Goal: Information Seeking & Learning: Learn about a topic

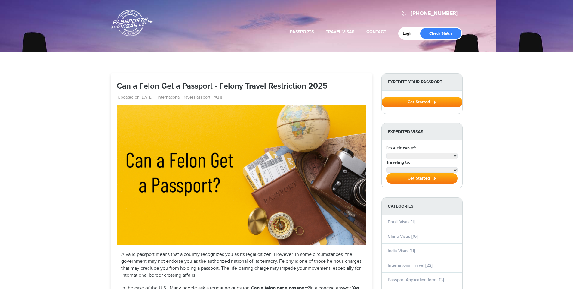
select select "**********"
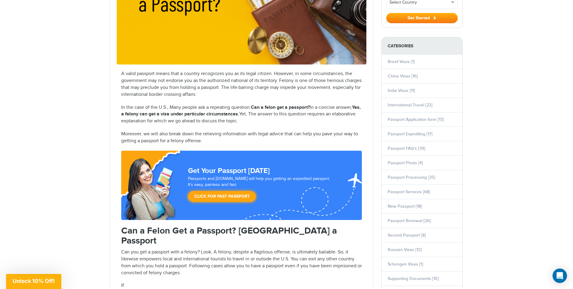
drag, startPoint x: 250, startPoint y: 94, endPoint x: 263, endPoint y: 122, distance: 30.8
click at [263, 122] on p "In the case of the U.S., Many people ask a repeating question: Can a felon get …" at bounding box center [241, 114] width 241 height 21
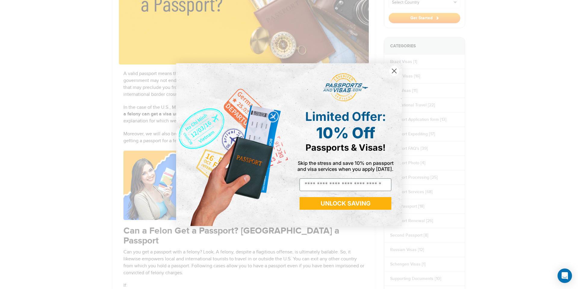
drag, startPoint x: 263, startPoint y: 122, endPoint x: 265, endPoint y: 91, distance: 31.3
click at [265, 91] on img "POPUP Form" at bounding box center [232, 144] width 113 height 163
click at [392, 72] on circle "Close dialog" at bounding box center [394, 71] width 10 height 10
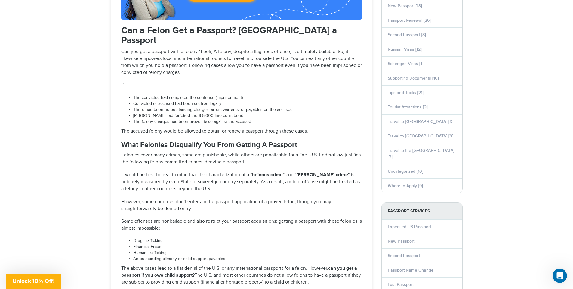
scroll to position [391, 0]
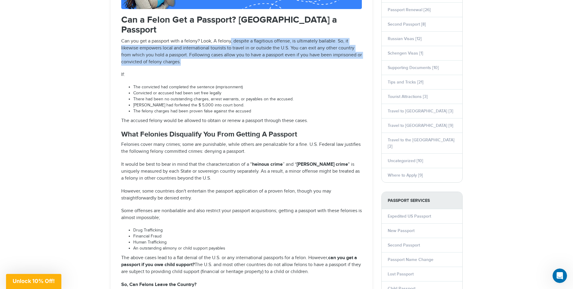
drag, startPoint x: 231, startPoint y: 36, endPoint x: 231, endPoint y: 63, distance: 26.8
click at [231, 63] on p "Can you get a passport with a felony? Look, A felony, despite a flagitious offe…" at bounding box center [241, 51] width 241 height 27
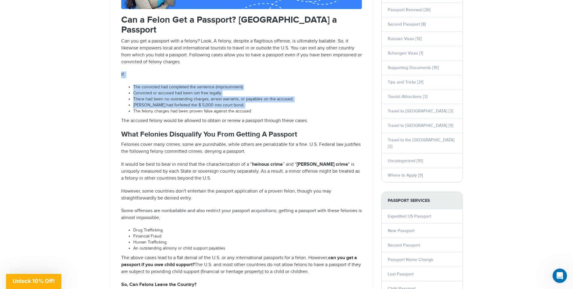
drag, startPoint x: 231, startPoint y: 63, endPoint x: 234, endPoint y: 106, distance: 43.2
click at [234, 106] on li "[PERSON_NAME] had forfeited the $ 5,000 into court bond." at bounding box center [247, 105] width 229 height 6
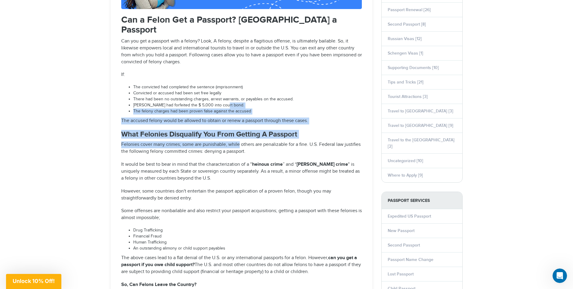
drag, startPoint x: 234, startPoint y: 106, endPoint x: 234, endPoint y: 143, distance: 37.0
click at [234, 143] on p "Felonies cover many crimes; some are punishable, while others are penalizable f…" at bounding box center [241, 148] width 241 height 14
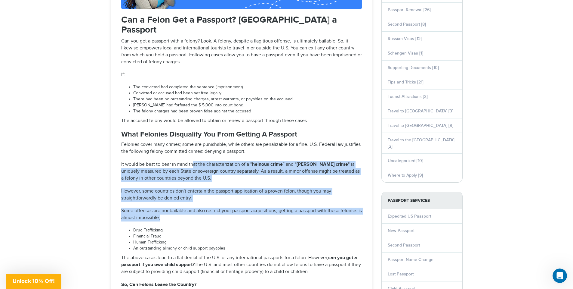
drag, startPoint x: 194, startPoint y: 164, endPoint x: 201, endPoint y: 218, distance: 54.7
click at [201, 218] on p "Some offenses are nonbailable and also restrict your passport acquisitions; get…" at bounding box center [241, 214] width 241 height 14
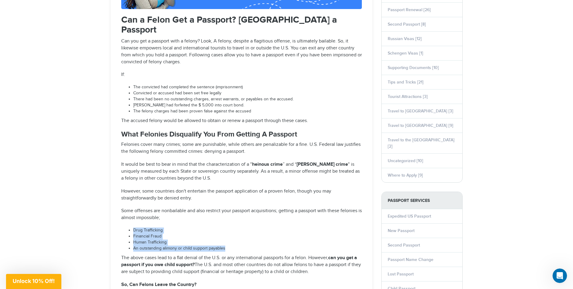
drag, startPoint x: 201, startPoint y: 218, endPoint x: 221, endPoint y: 248, distance: 35.8
click at [221, 248] on li "An outstanding alimony or child support payables" at bounding box center [247, 248] width 229 height 6
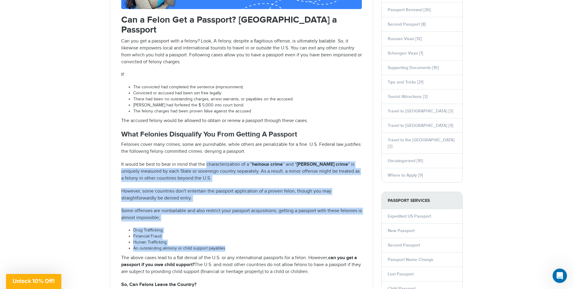
drag, startPoint x: 221, startPoint y: 248, endPoint x: 218, endPoint y: 156, distance: 92.1
drag, startPoint x: 218, startPoint y: 156, endPoint x: 225, endPoint y: 237, distance: 81.3
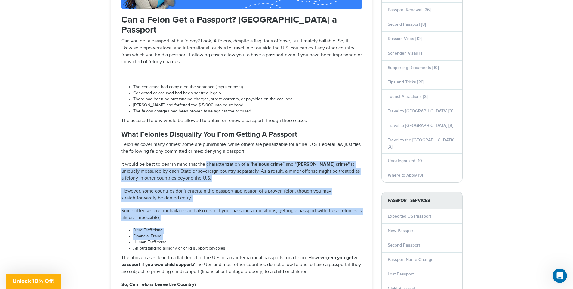
click at [225, 237] on li "Financial Fraud" at bounding box center [247, 236] width 229 height 6
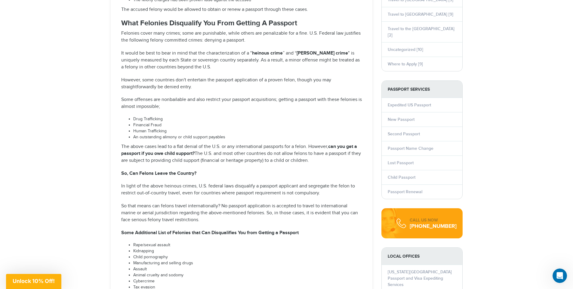
scroll to position [512, 0]
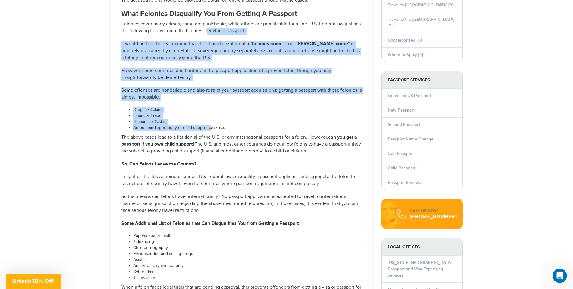
drag, startPoint x: 206, startPoint y: 34, endPoint x: 209, endPoint y: 130, distance: 96.1
click at [209, 130] on li "An outstanding alimony or child support payables" at bounding box center [247, 128] width 229 height 6
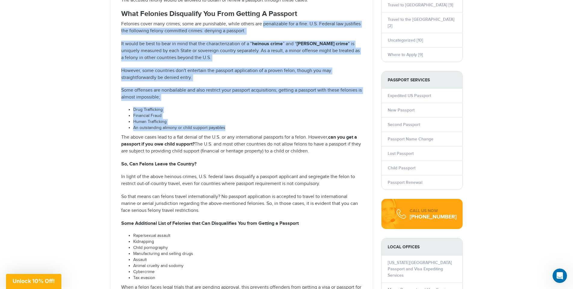
drag, startPoint x: 209, startPoint y: 130, endPoint x: 266, endPoint y: 20, distance: 123.8
drag, startPoint x: 266, startPoint y: 20, endPoint x: 264, endPoint y: 95, distance: 75.3
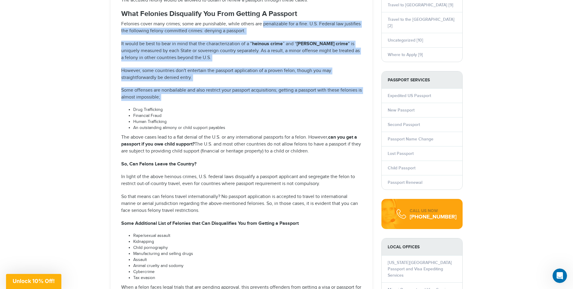
click at [264, 95] on p "Some offenses are nonbailable and also restrict your passport acquisitions; get…" at bounding box center [241, 94] width 241 height 14
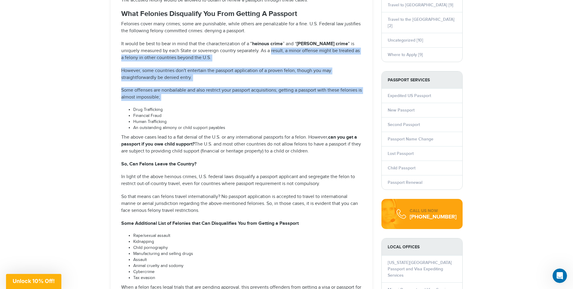
drag, startPoint x: 264, startPoint y: 95, endPoint x: 261, endPoint y: 35, distance: 60.0
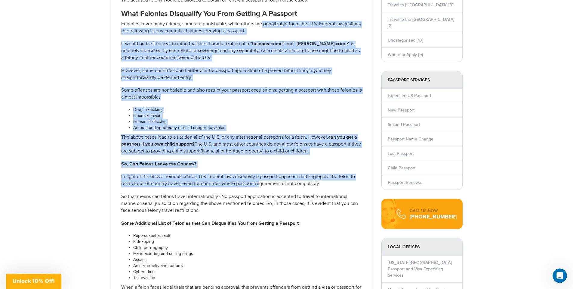
drag, startPoint x: 262, startPoint y: 26, endPoint x: 259, endPoint y: 183, distance: 156.5
click at [259, 183] on p "In light of the above heinous crimes, U.S. federal laws disqualify a passport a…" at bounding box center [241, 180] width 241 height 14
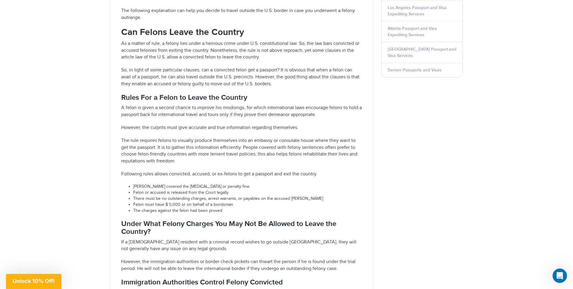
scroll to position [813, 0]
